Goal: Task Accomplishment & Management: Use online tool/utility

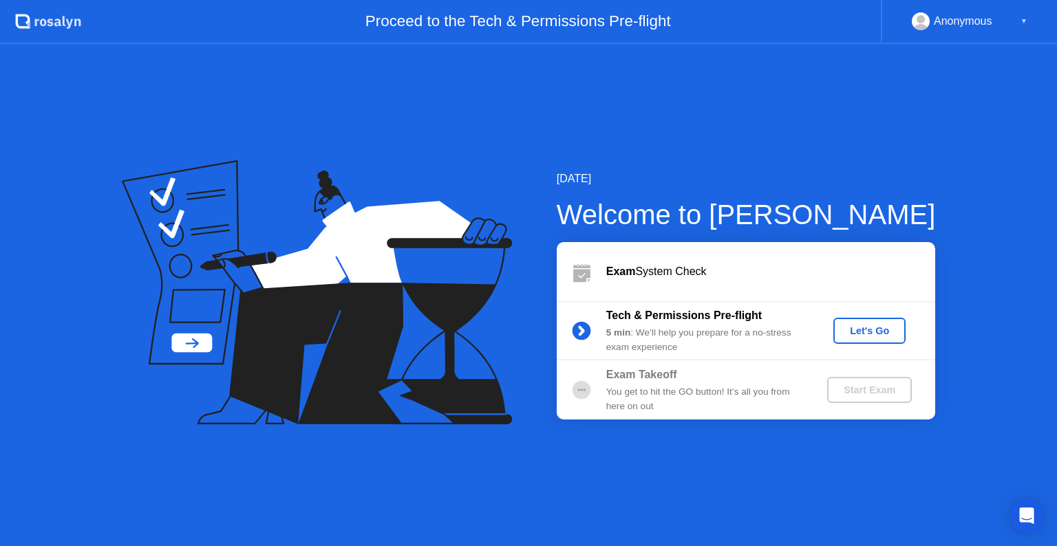
click at [884, 322] on button "Let's Go" at bounding box center [869, 331] width 72 height 26
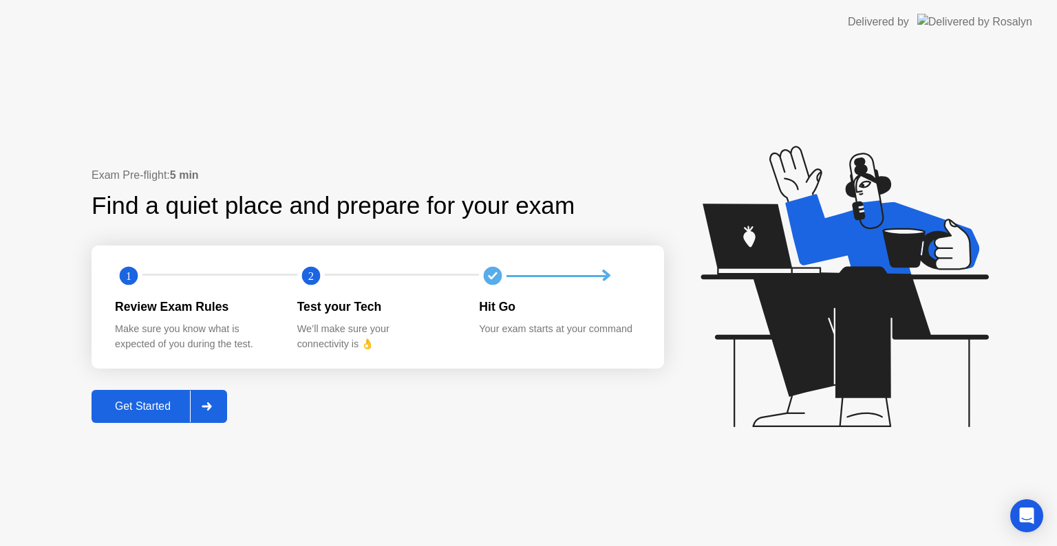
click at [133, 412] on div "Get Started" at bounding box center [143, 406] width 94 height 12
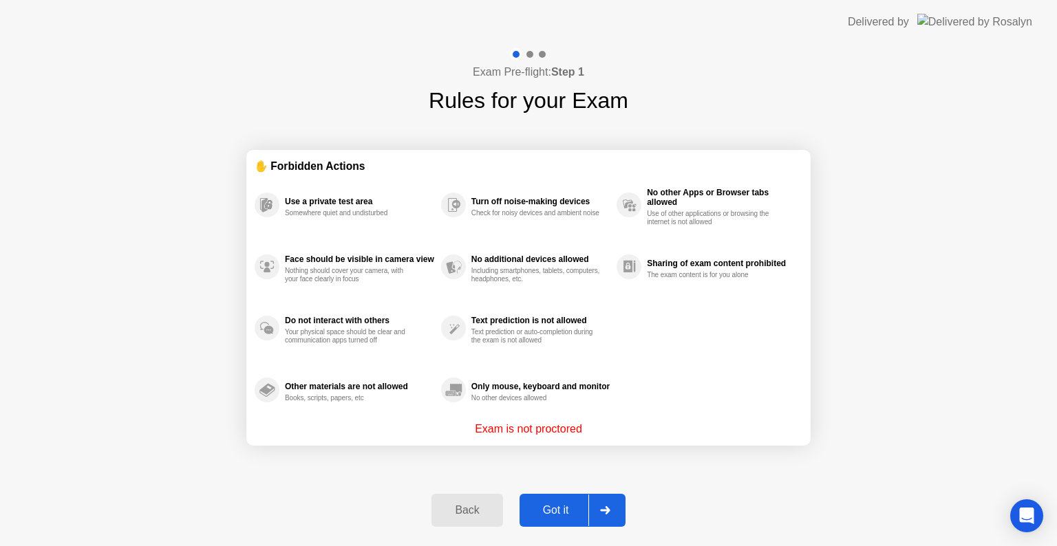
click at [559, 507] on div "Got it" at bounding box center [556, 510] width 65 height 12
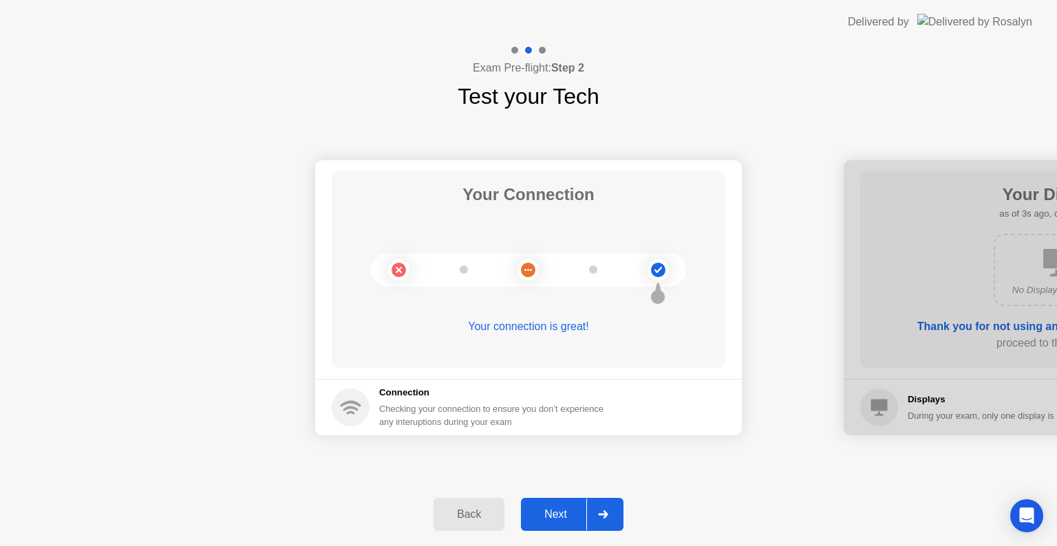
click at [566, 517] on div "Next" at bounding box center [555, 515] width 61 height 12
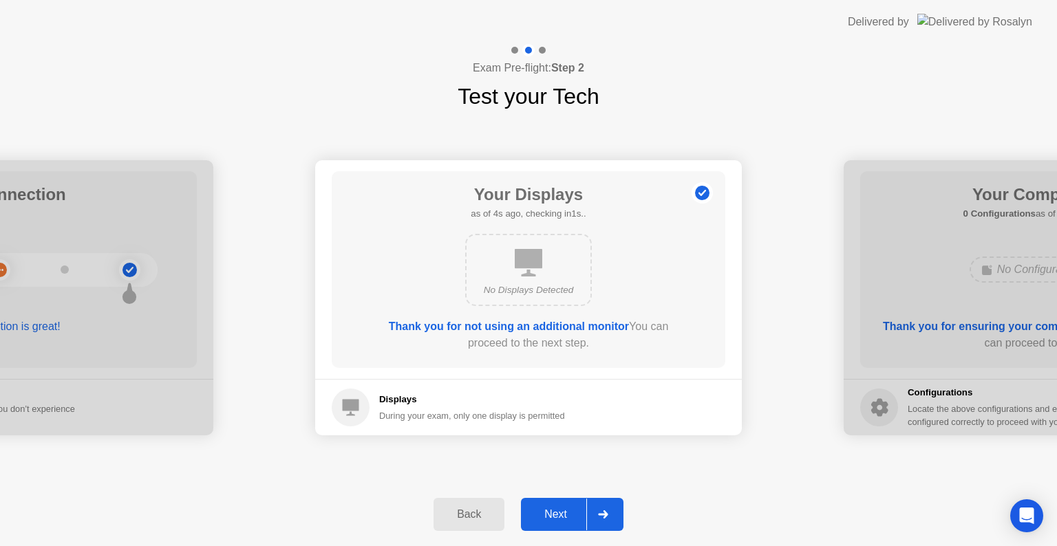
click at [566, 517] on div "Next" at bounding box center [555, 515] width 61 height 12
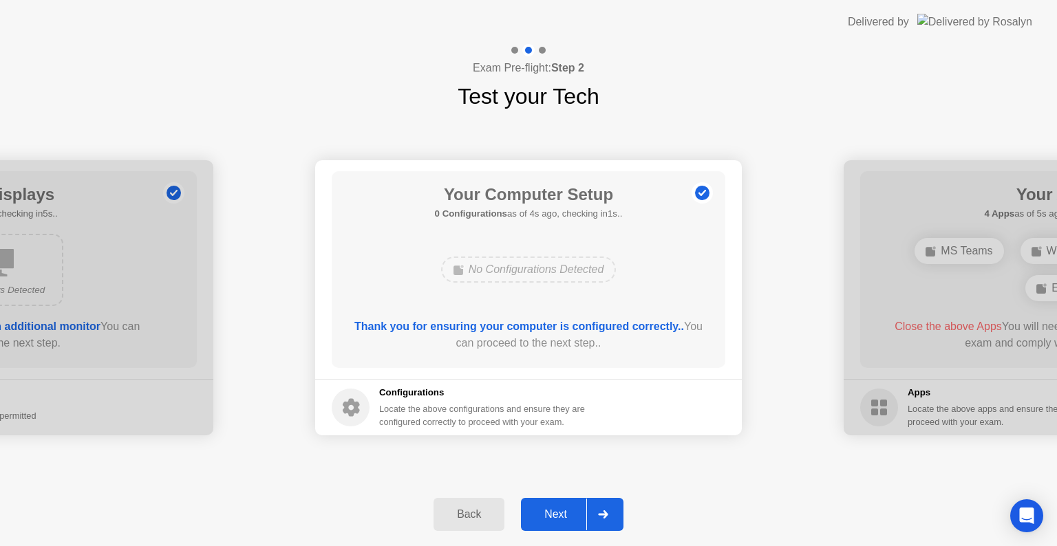
click at [566, 517] on div "Next" at bounding box center [555, 515] width 61 height 12
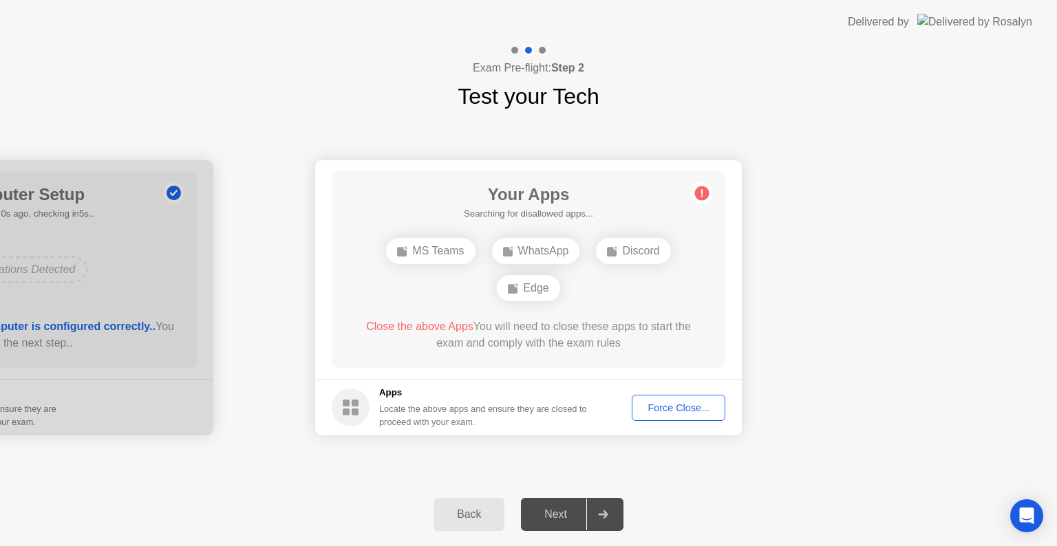
click at [683, 407] on div "Force Close..." at bounding box center [679, 408] width 84 height 11
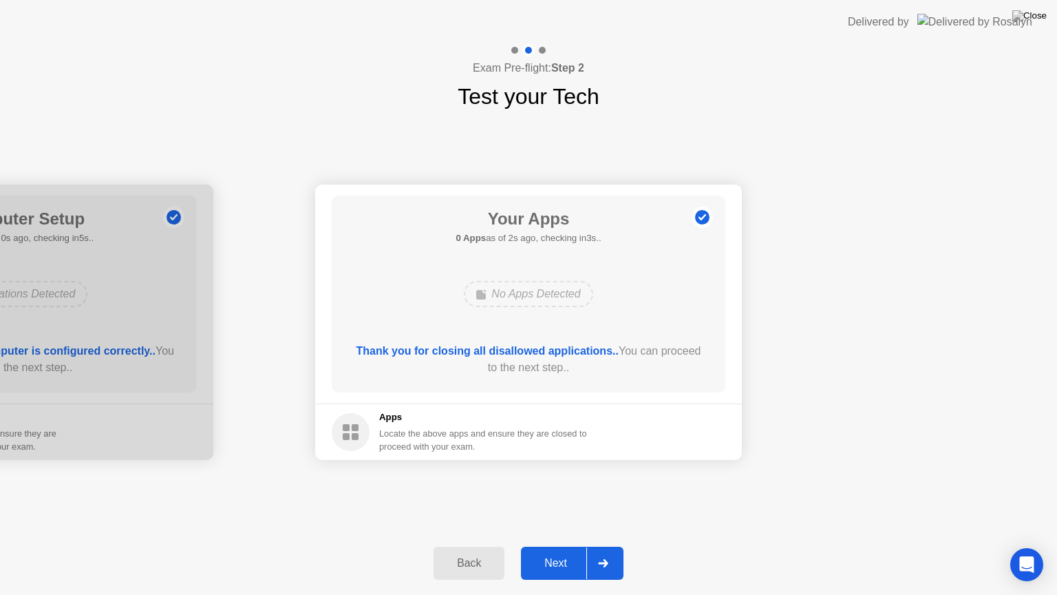
click at [568, 546] on div "Next" at bounding box center [555, 563] width 61 height 12
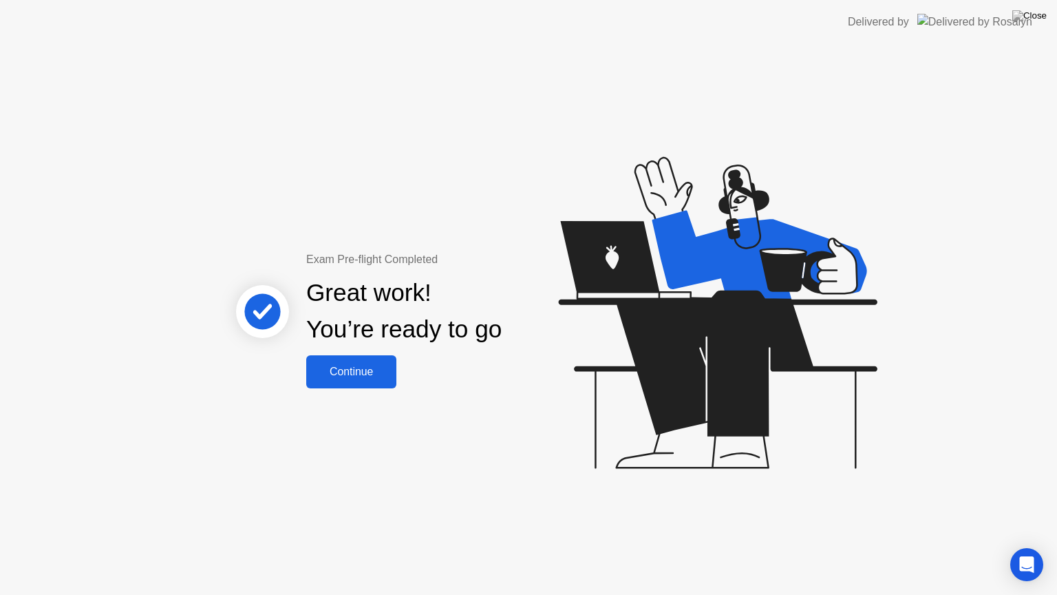
click at [351, 375] on div "Continue" at bounding box center [351, 371] width 82 height 12
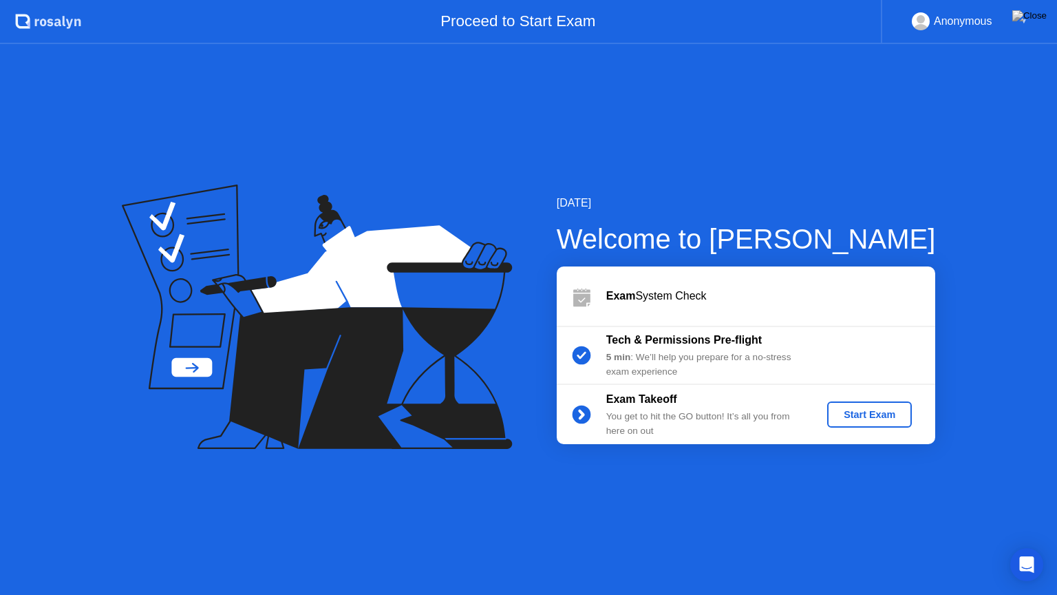
click at [862, 413] on div "Start Exam" at bounding box center [870, 414] width 74 height 11
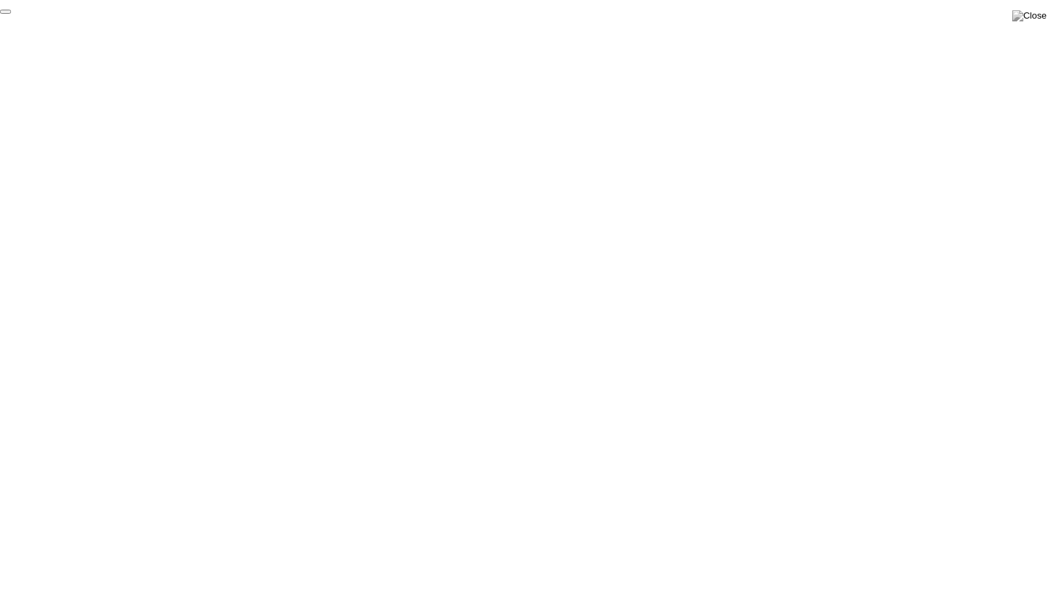
click div "End Proctoring Session"
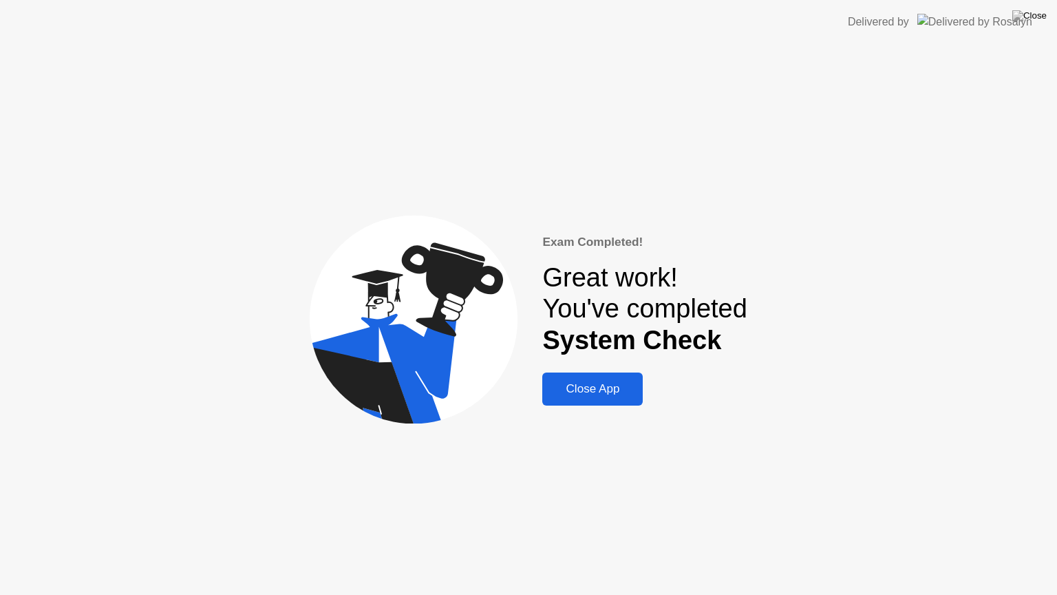
click at [580, 388] on div "Close App" at bounding box center [592, 389] width 92 height 14
